Goal: Task Accomplishment & Management: Use online tool/utility

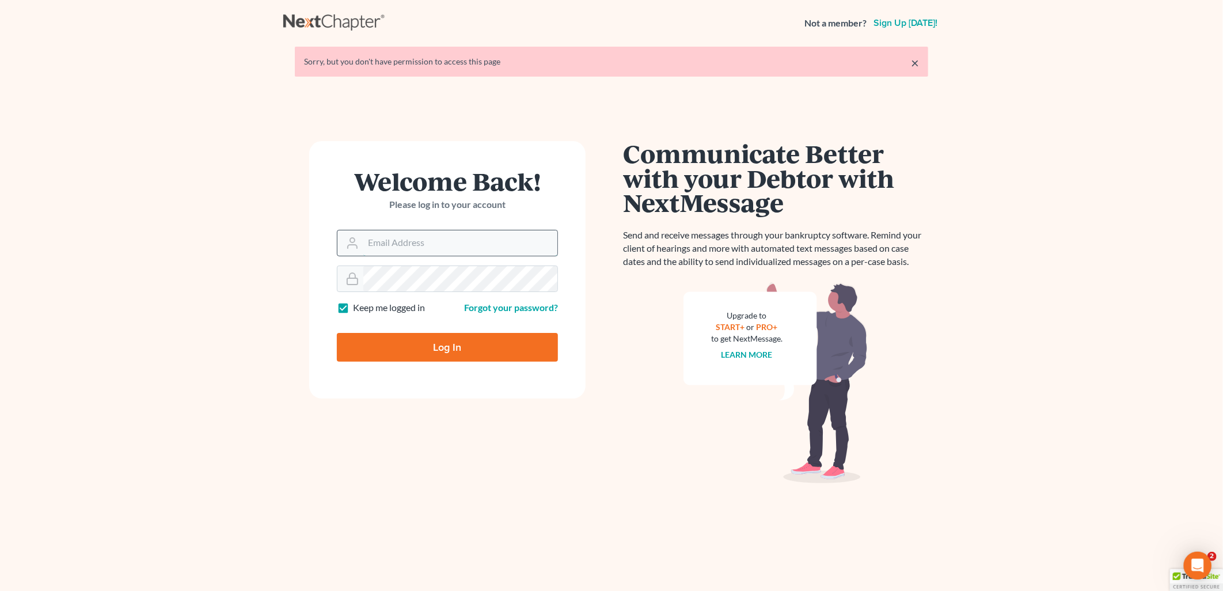
click at [401, 251] on input "Email Address" at bounding box center [460, 242] width 194 height 25
type input "[EMAIL_ADDRESS][DOMAIN_NAME]"
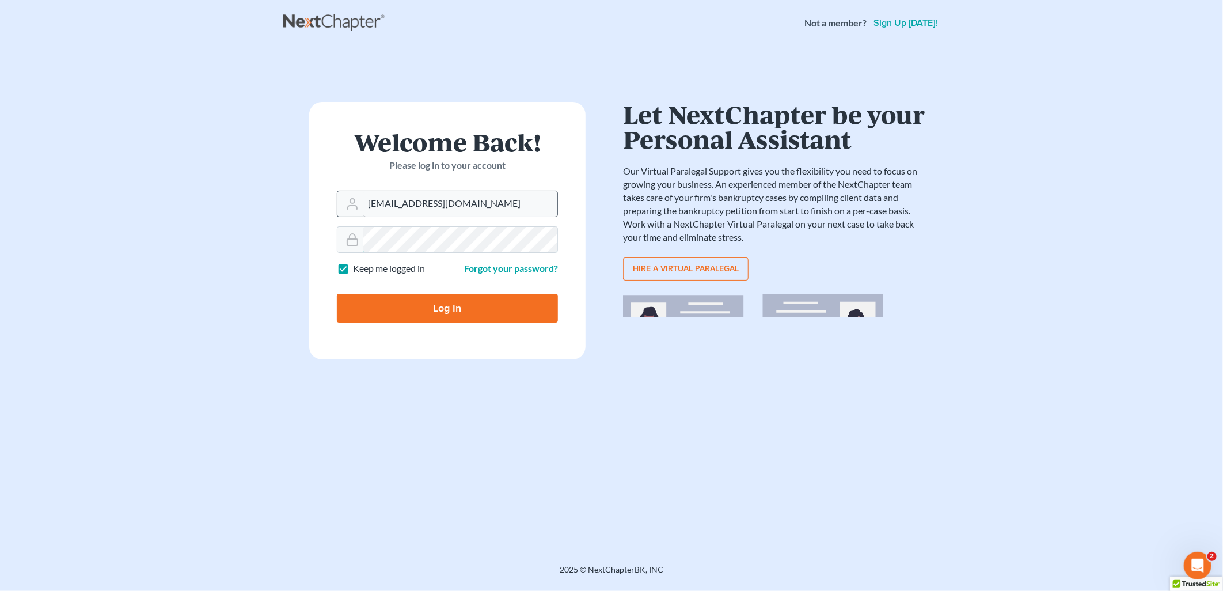
click at [337, 294] on input "Log In" at bounding box center [447, 308] width 221 height 29
type input "Thinking..."
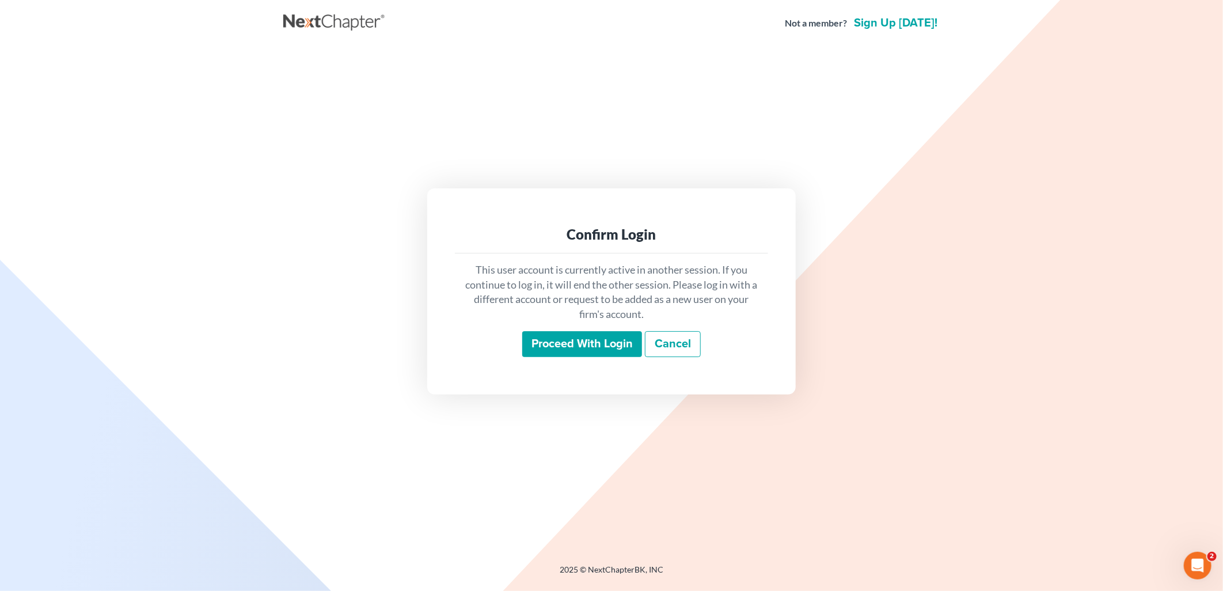
click at [547, 347] on input "Proceed with login" at bounding box center [582, 344] width 120 height 26
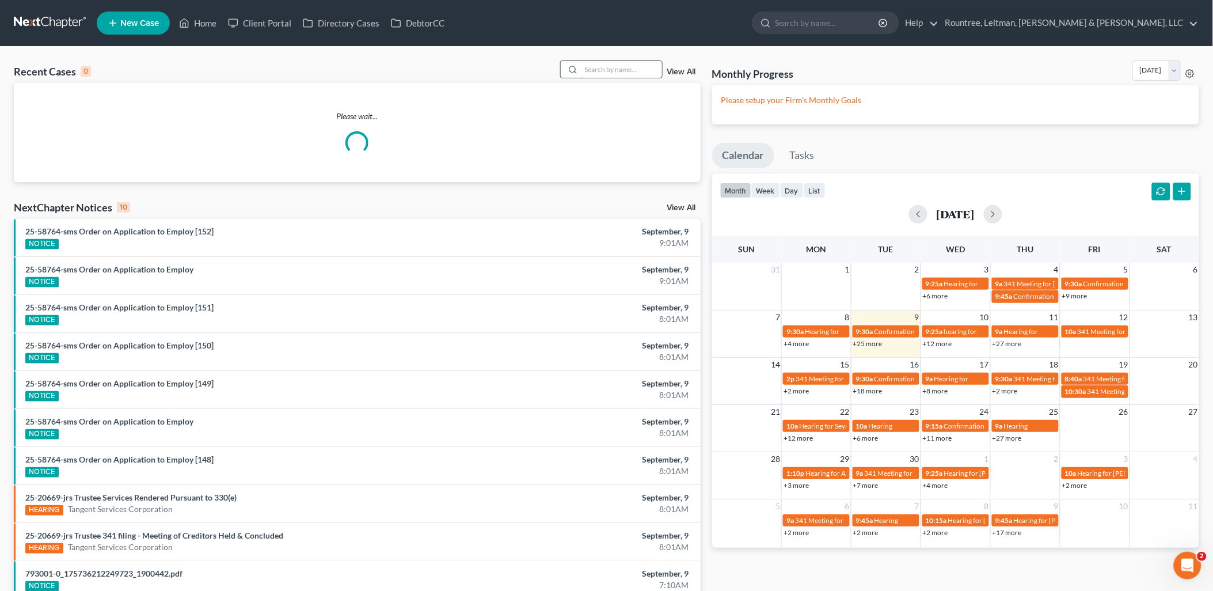
click at [600, 73] on input "search" at bounding box center [621, 69] width 81 height 17
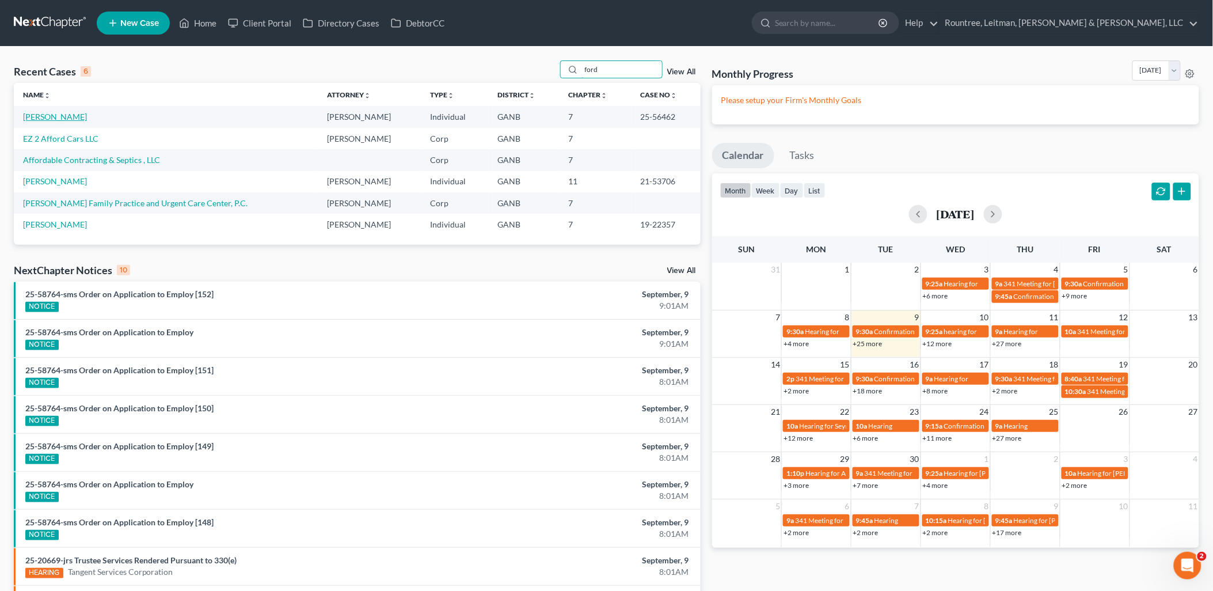
type input "ford"
click at [61, 119] on link "[PERSON_NAME]" at bounding box center [55, 117] width 64 height 10
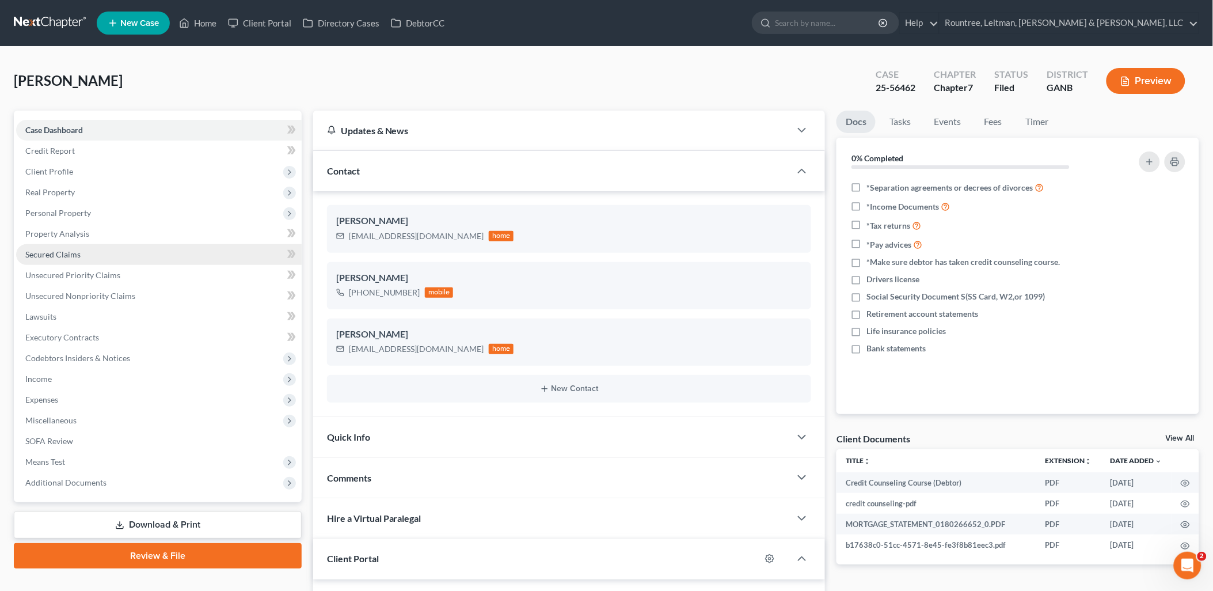
click at [136, 246] on link "Secured Claims" at bounding box center [158, 254] width 285 height 21
